Goal: Check status: Check status

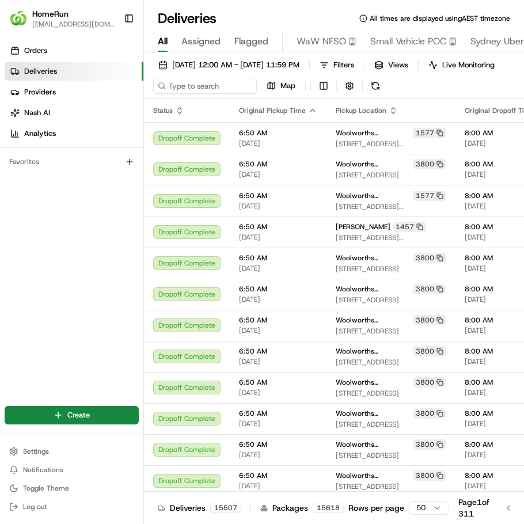
click at [271, 85] on div "[DATE] 12:00 AM - [DATE] 11:59 PM Filters Views Live Monitoring Map" at bounding box center [334, 78] width 380 height 42
click at [231, 91] on input at bounding box center [222, 86] width 138 height 16
paste input "265703753"
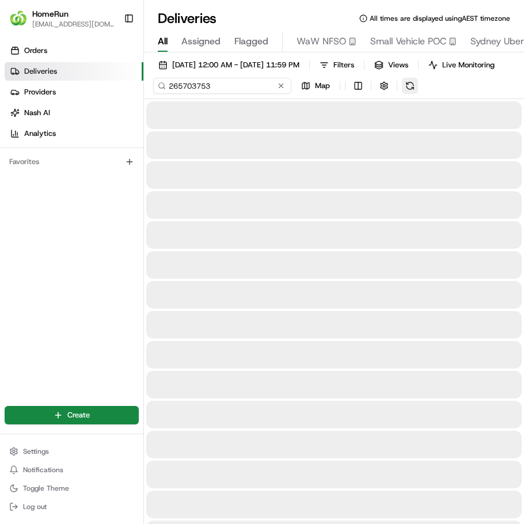
type input "265703753"
click at [414, 91] on div "[DATE] 12:00 AM - [DATE] 11:59 PM Filters Views Live Monitoring 265703753 Map" at bounding box center [334, 78] width 380 height 42
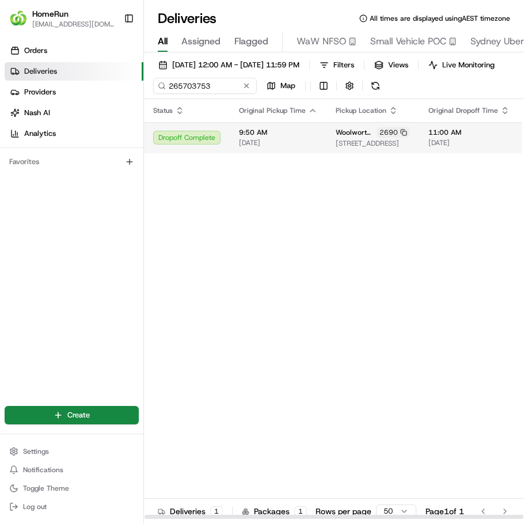
click at [330, 153] on td "Woolworths Margate [STREET_ADDRESS]" at bounding box center [373, 137] width 93 height 31
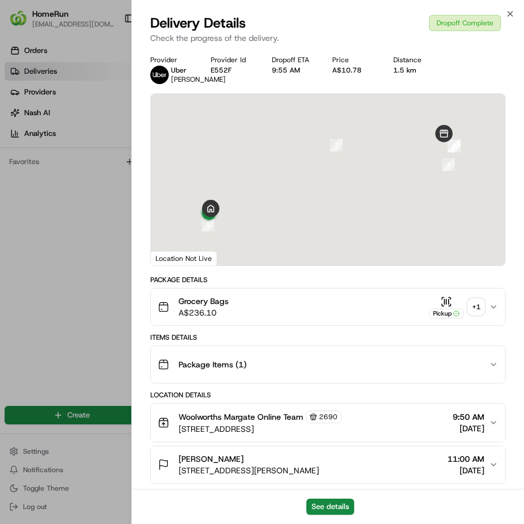
click at [479, 313] on div "+ 1" at bounding box center [476, 307] width 16 height 16
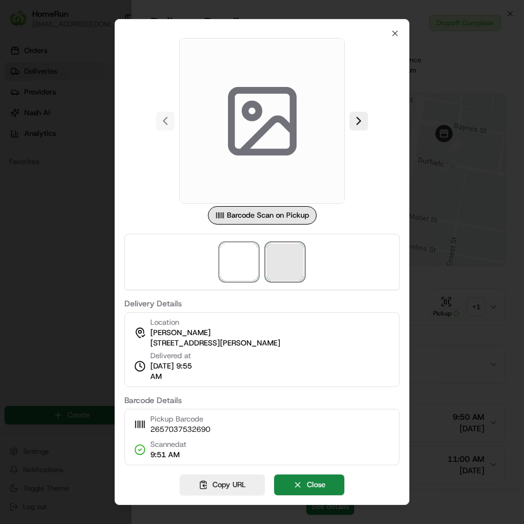
click at [298, 266] on span at bounding box center [285, 262] width 37 height 37
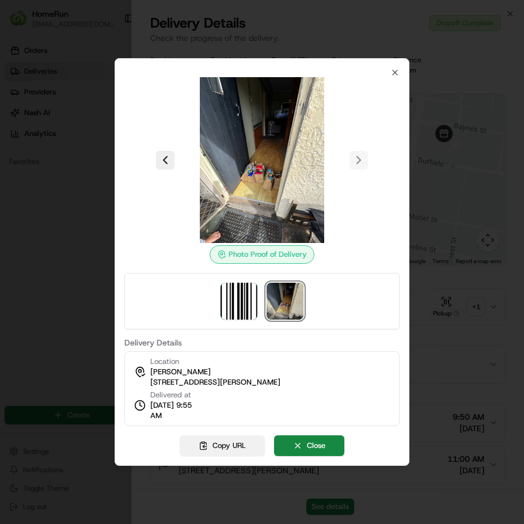
click at [236, 448] on button "Copy URL" at bounding box center [222, 446] width 85 height 21
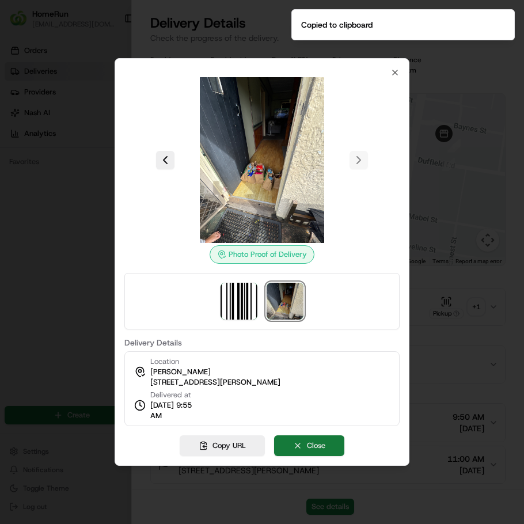
click at [313, 451] on button "Close" at bounding box center [309, 446] width 70 height 21
